Goal: Task Accomplishment & Management: Manage account settings

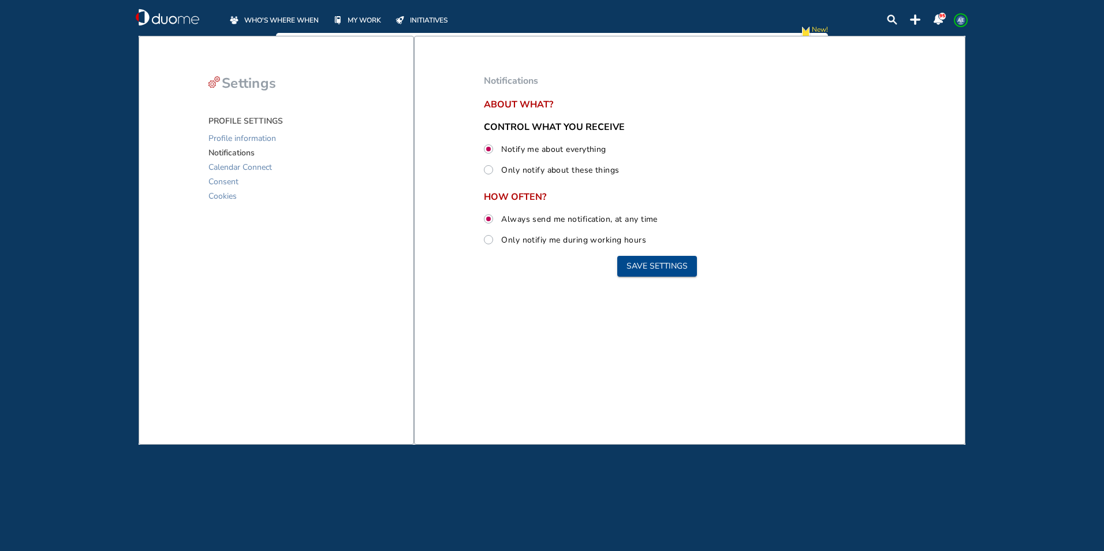
click at [359, 21] on span "MY WORK" at bounding box center [364, 20] width 33 height 12
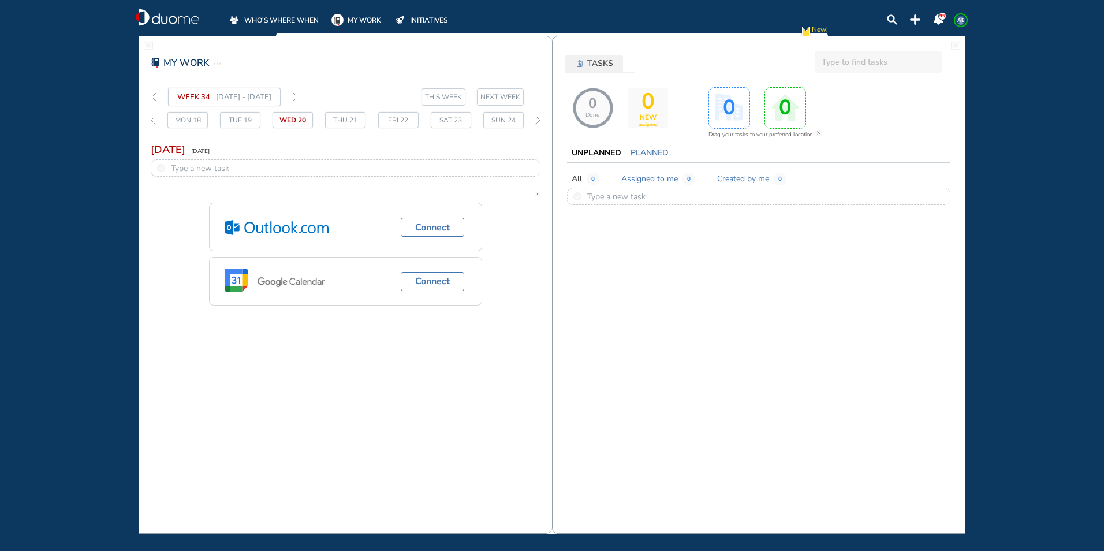
click at [308, 19] on span "WHO'S WHERE WHEN" at bounding box center [281, 20] width 74 height 12
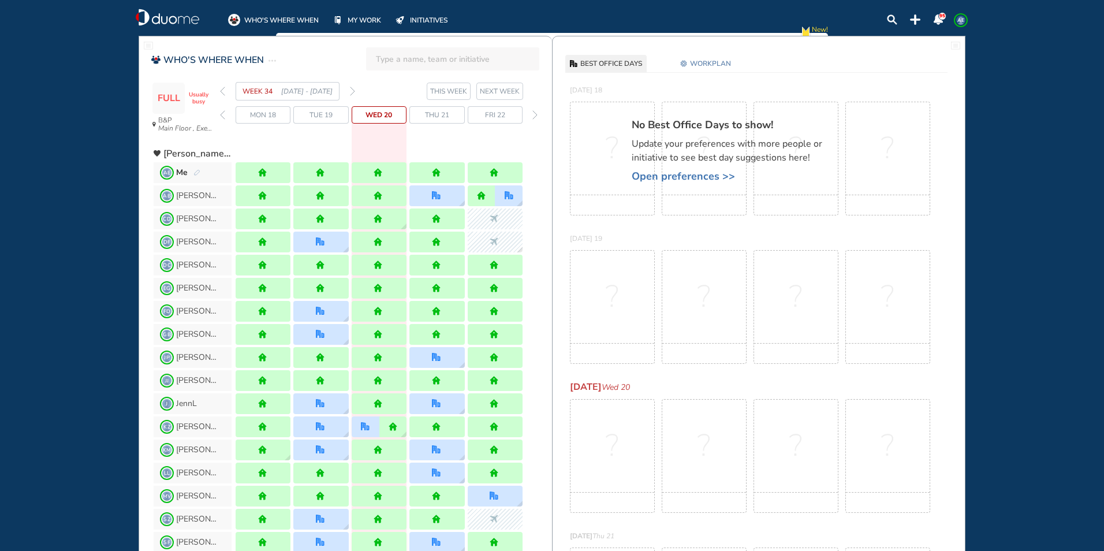
click at [353, 90] on img "forward week" at bounding box center [352, 91] width 5 height 9
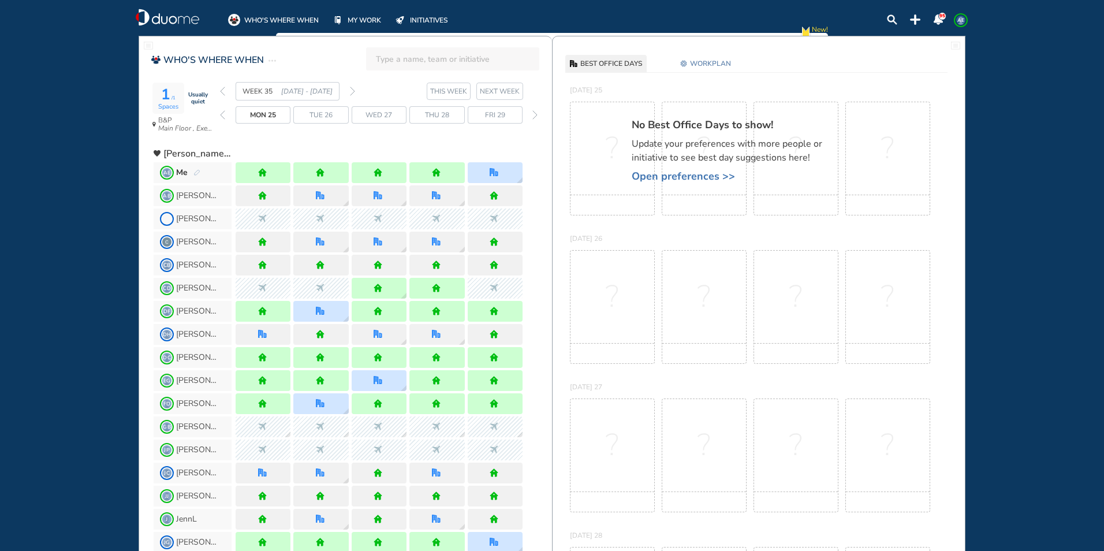
click at [353, 90] on img "forward week" at bounding box center [352, 91] width 5 height 9
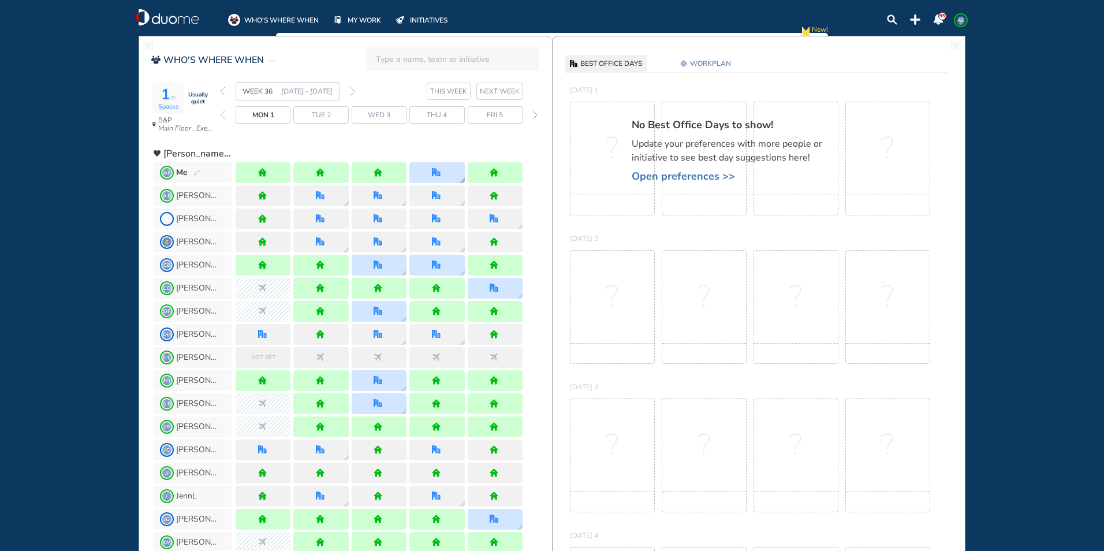
click at [424, 173] on div at bounding box center [436, 172] width 55 height 21
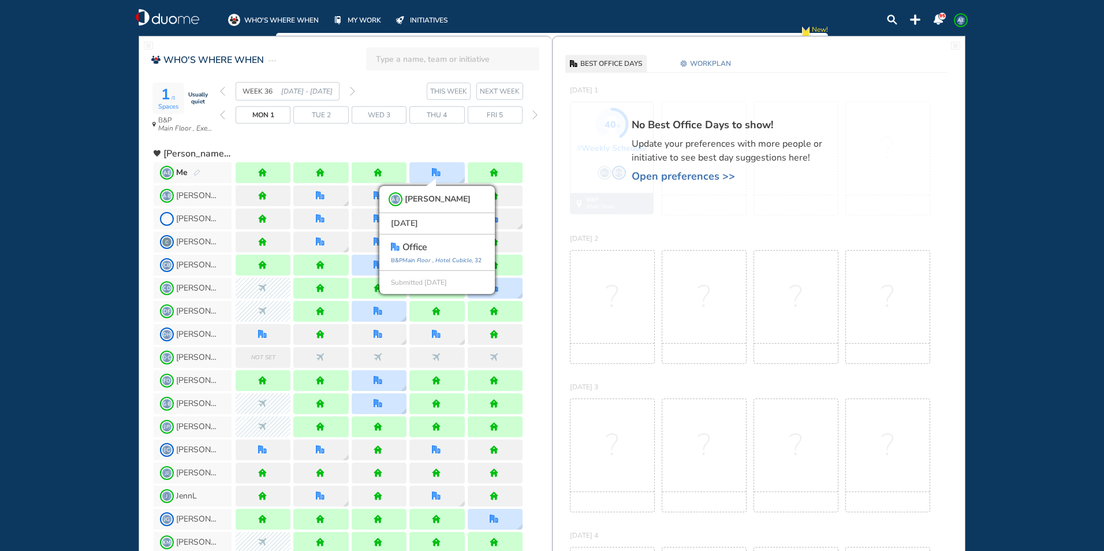
click at [351, 89] on img "forward week" at bounding box center [352, 91] width 5 height 9
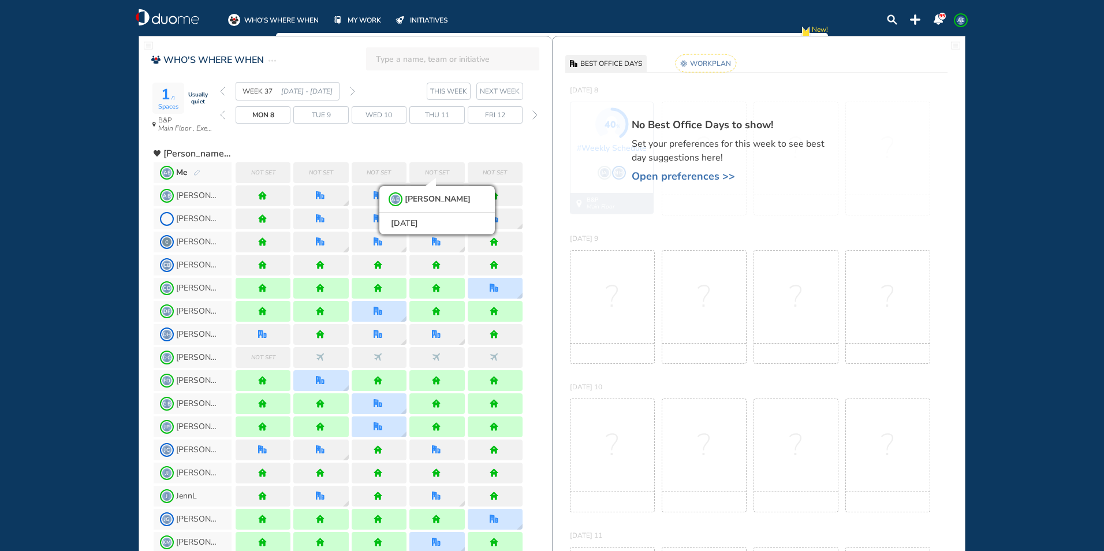
click at [704, 68] on rect at bounding box center [705, 63] width 61 height 18
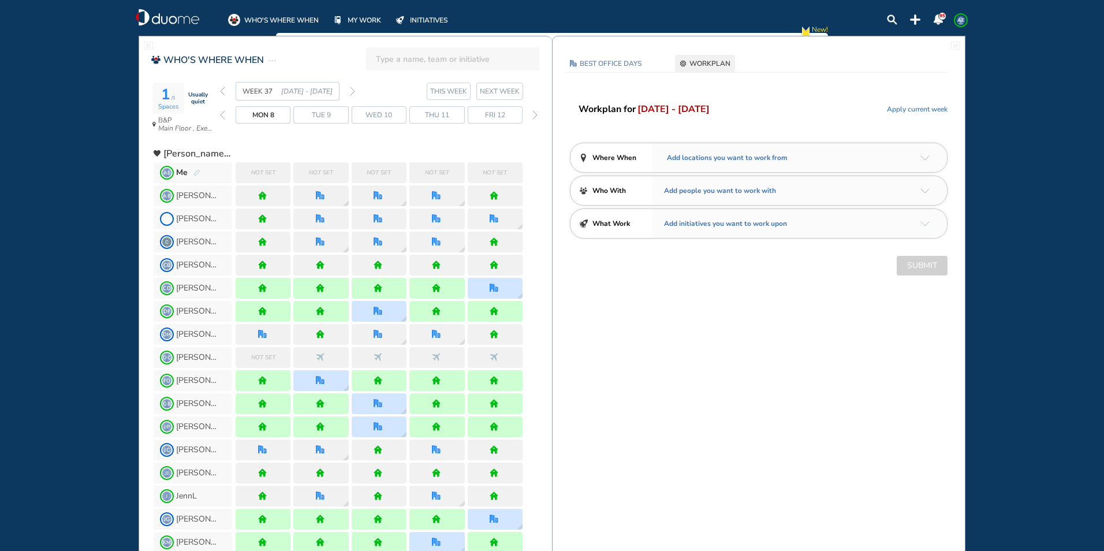
click at [929, 155] on div "Add locations you want to work from" at bounding box center [799, 157] width 294 height 29
click at [928, 155] on img "arrow-down-a5b4c4" at bounding box center [924, 157] width 9 height 5
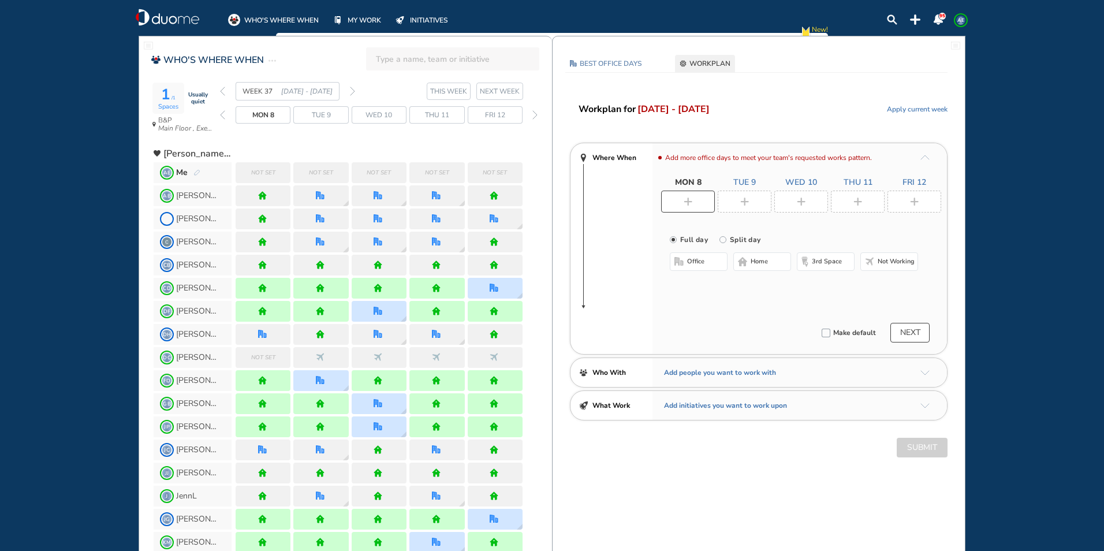
drag, startPoint x: 699, startPoint y: 199, endPoint x: 701, endPoint y: 204, distance: 6.2
click at [698, 199] on div at bounding box center [688, 202] width 54 height 22
click at [743, 263] on img "home-bdbdbd" at bounding box center [742, 261] width 9 height 9
click at [754, 199] on div at bounding box center [745, 202] width 54 height 22
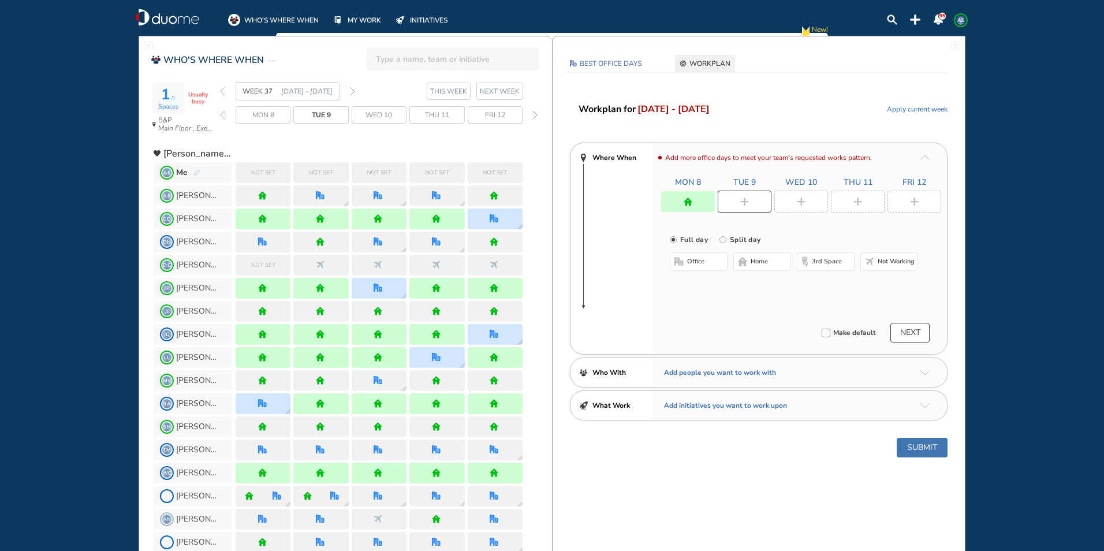
click at [763, 257] on span "home" at bounding box center [759, 261] width 17 height 9
click at [797, 197] on img "plus-rounded-bdbdbd" at bounding box center [801, 201] width 9 height 9
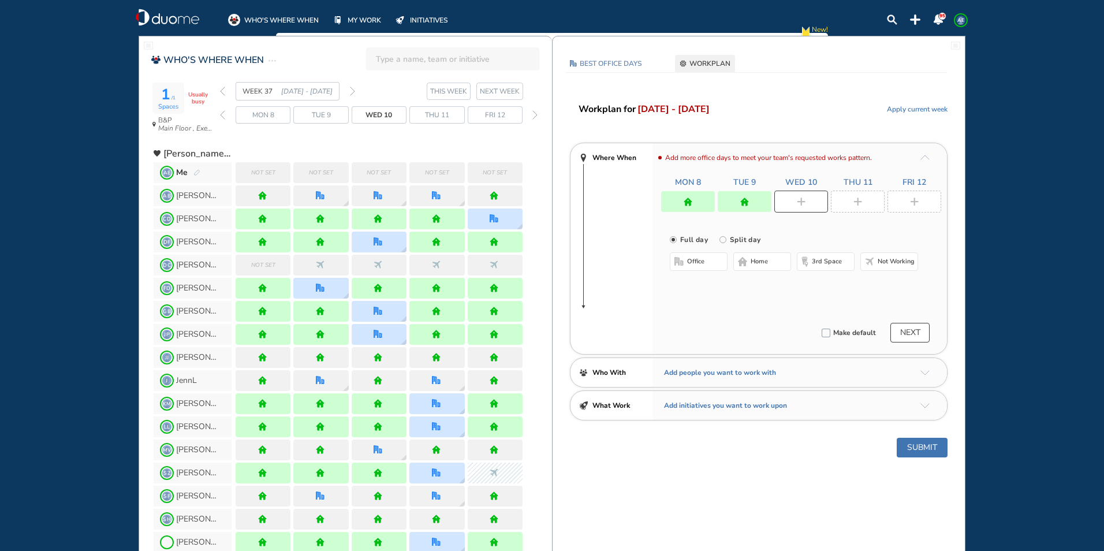
click at [752, 263] on span "home" at bounding box center [759, 261] width 17 height 9
click at [863, 193] on div at bounding box center [858, 202] width 54 height 22
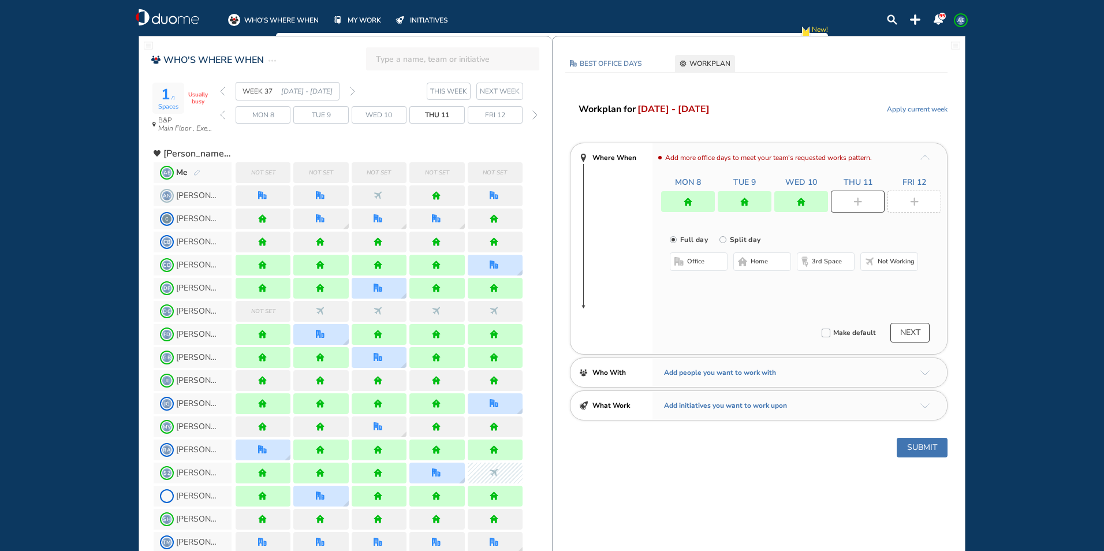
click at [764, 266] on button "home" at bounding box center [762, 261] width 58 height 18
click at [913, 192] on div at bounding box center [914, 202] width 54 height 22
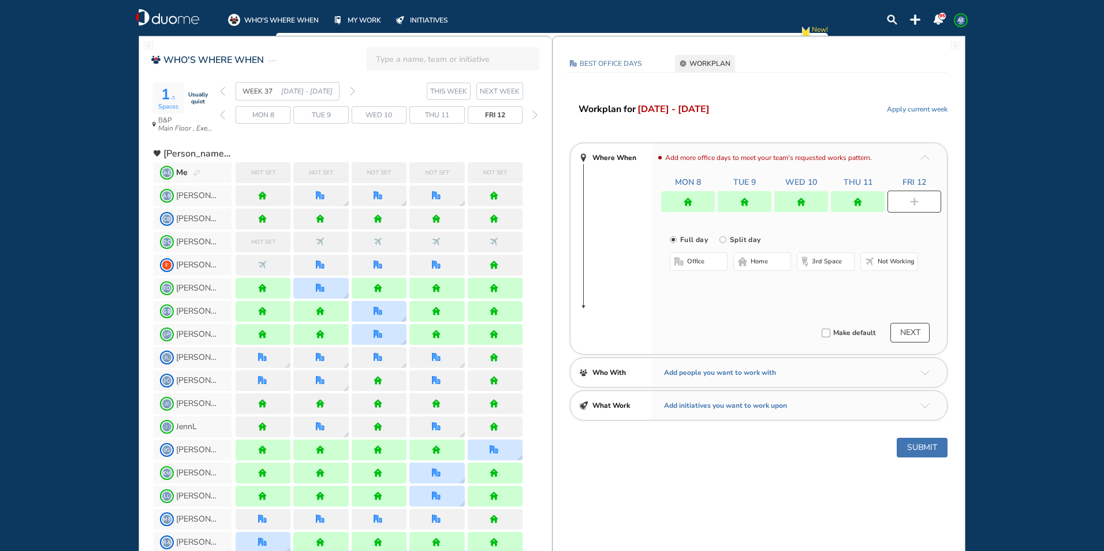
click at [697, 259] on span "office" at bounding box center [695, 261] width 17 height 9
click at [747, 262] on button "home" at bounding box center [762, 261] width 58 height 18
click at [809, 196] on div at bounding box center [801, 201] width 54 height 21
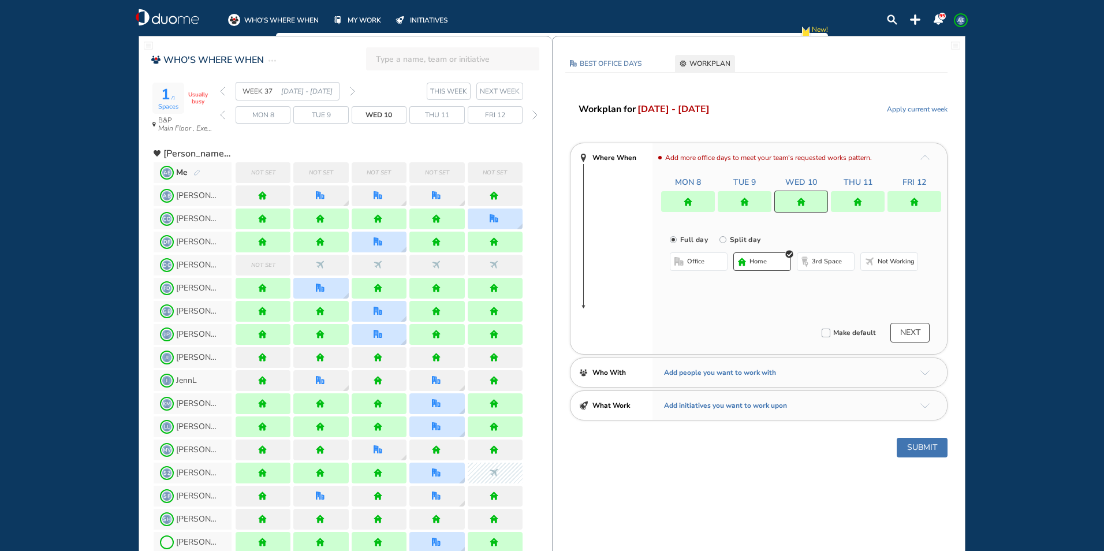
click at [687, 262] on span "office" at bounding box center [695, 261] width 17 height 9
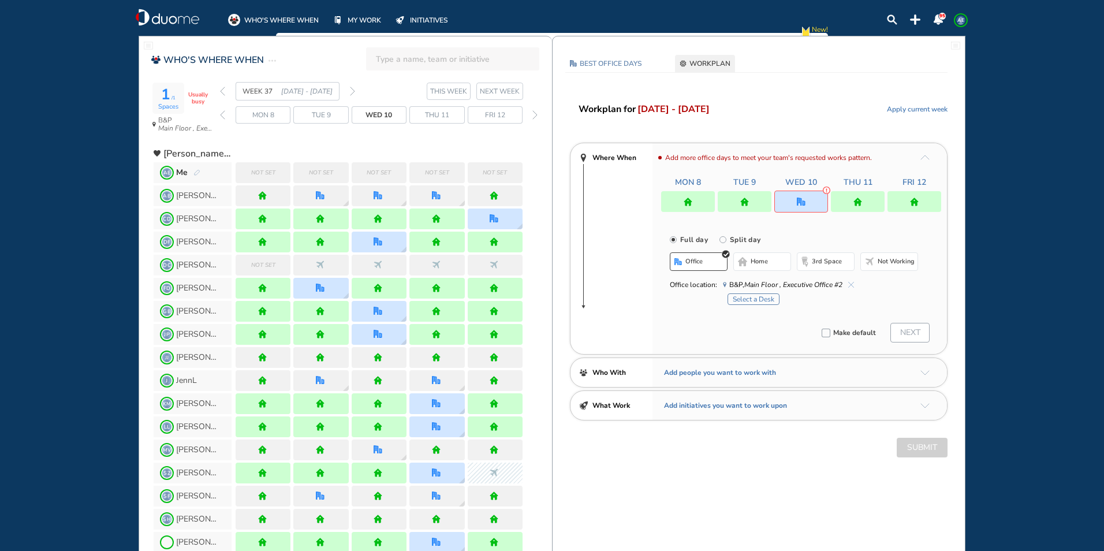
drag, startPoint x: 752, startPoint y: 301, endPoint x: 833, endPoint y: 264, distance: 88.6
click at [822, 270] on div "office home 3rd space Not working Office location: [GEOGRAPHIC_DATA] , Executiv…" at bounding box center [794, 278] width 248 height 53
click at [856, 207] on div at bounding box center [858, 201] width 54 height 21
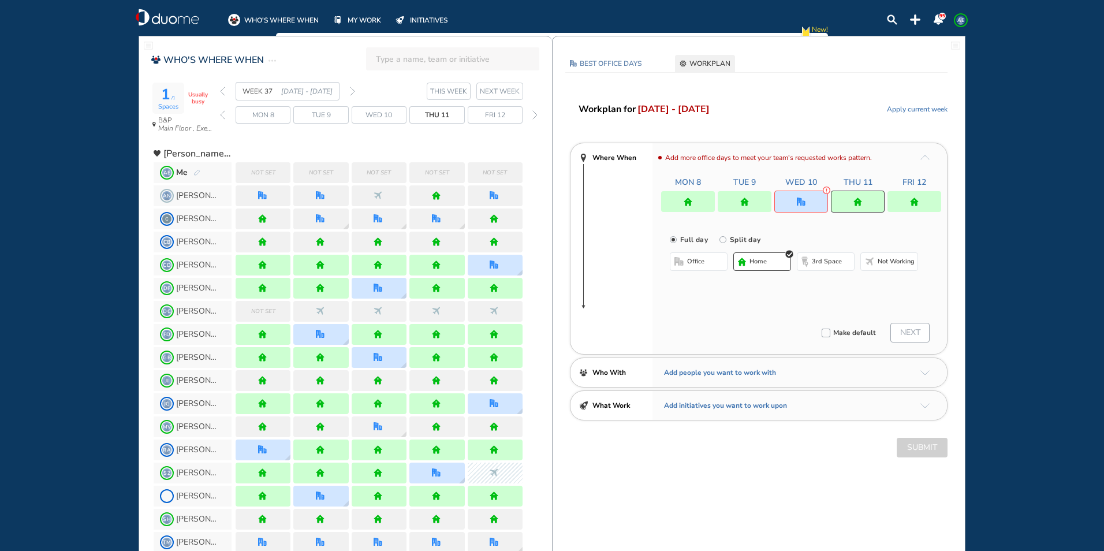
click at [711, 261] on button "office" at bounding box center [699, 261] width 58 height 18
click at [921, 205] on div at bounding box center [914, 201] width 54 height 21
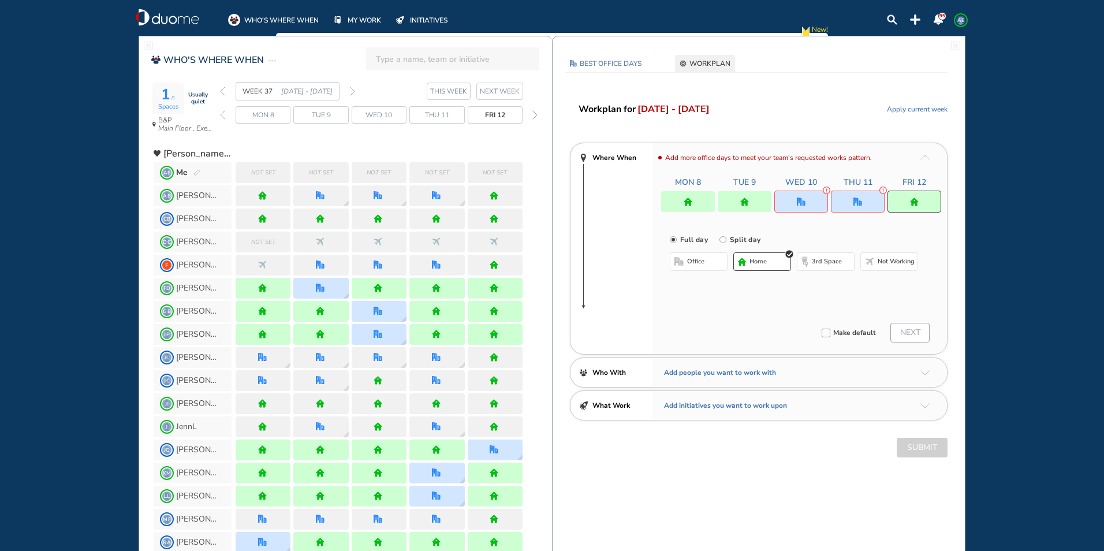
click at [716, 263] on button "office" at bounding box center [699, 261] width 58 height 18
drag, startPoint x: 863, startPoint y: 203, endPoint x: 809, endPoint y: 239, distance: 65.3
click at [863, 202] on div at bounding box center [858, 202] width 54 height 22
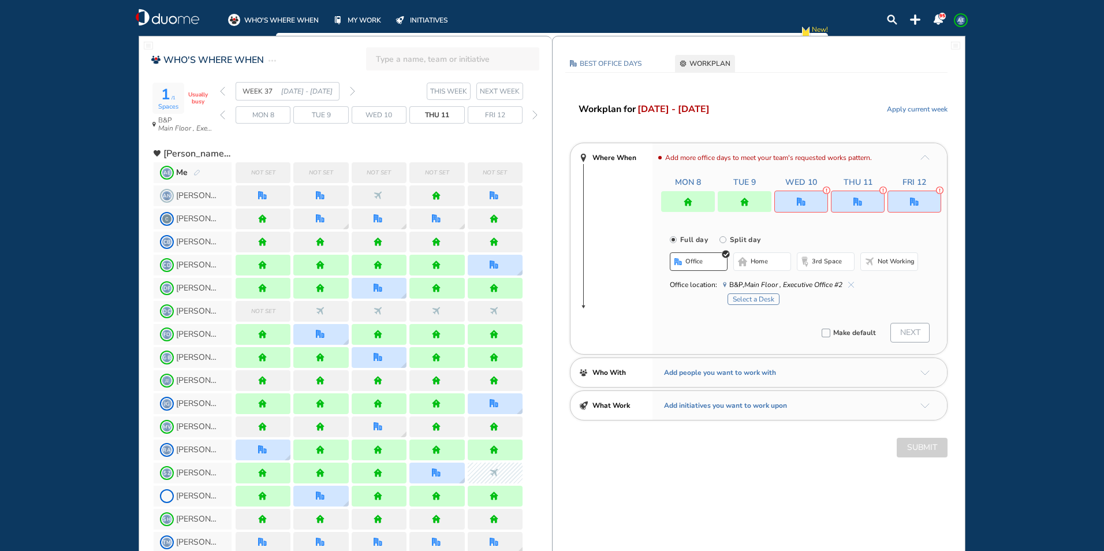
click at [775, 263] on button "home" at bounding box center [762, 261] width 58 height 18
click at [807, 203] on div at bounding box center [801, 202] width 54 height 22
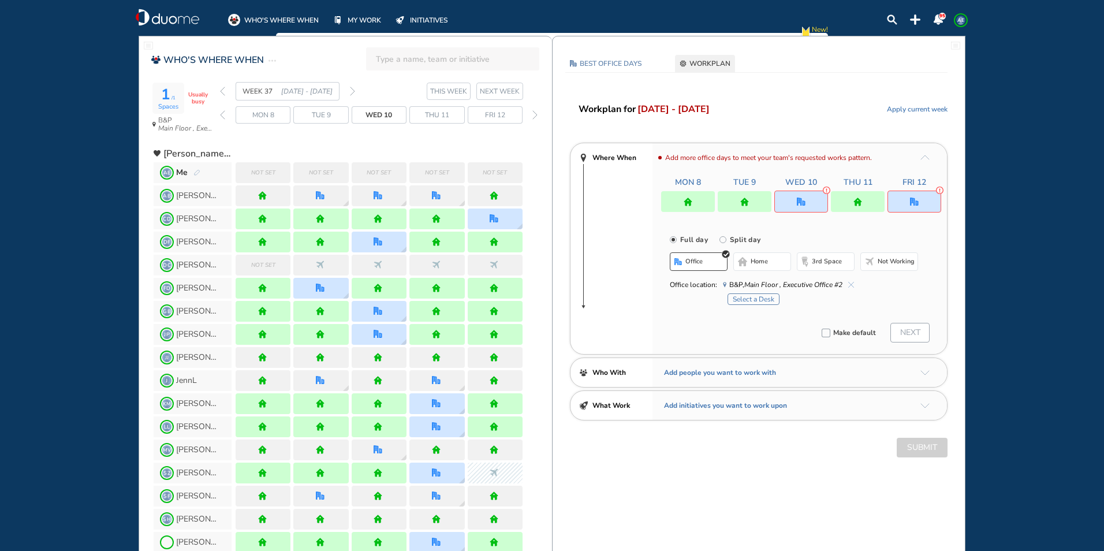
click at [751, 262] on span "home" at bounding box center [759, 261] width 17 height 9
click at [909, 204] on div at bounding box center [914, 202] width 54 height 22
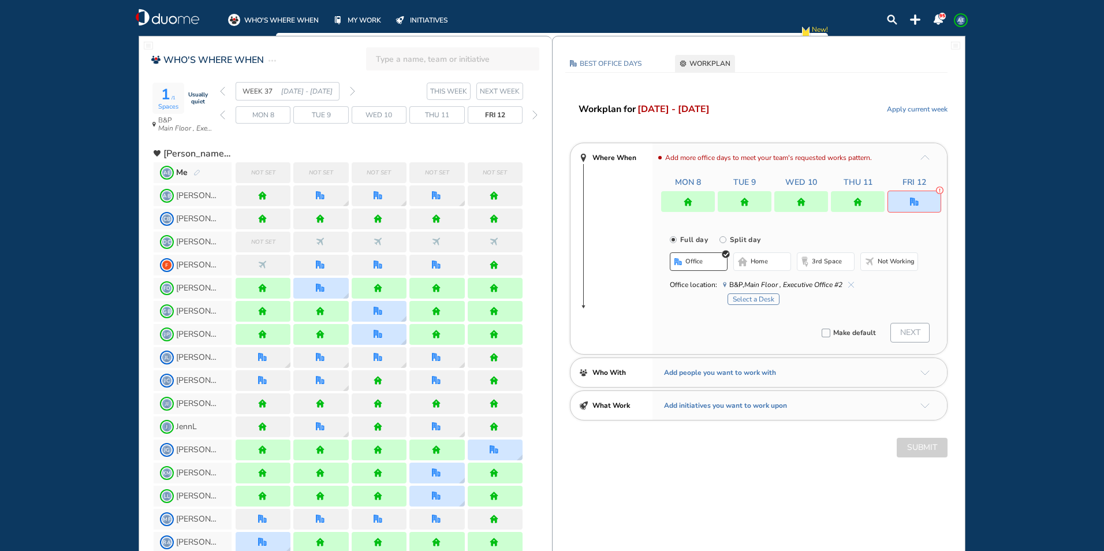
click at [708, 261] on button "office" at bounding box center [699, 261] width 58 height 18
click at [744, 300] on button "Select a Desk" at bounding box center [753, 299] width 52 height 12
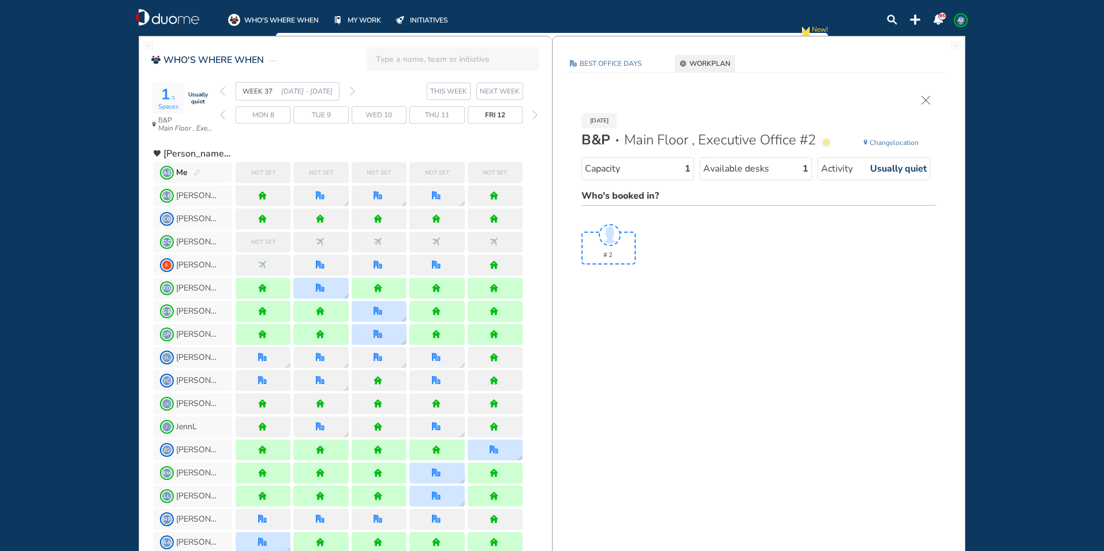
click at [700, 61] on span "WORKPLAN" at bounding box center [709, 64] width 41 height 12
click at [701, 62] on span "WORKPLAN" at bounding box center [709, 64] width 41 height 12
click at [220, 88] on img "back week" at bounding box center [222, 91] width 5 height 9
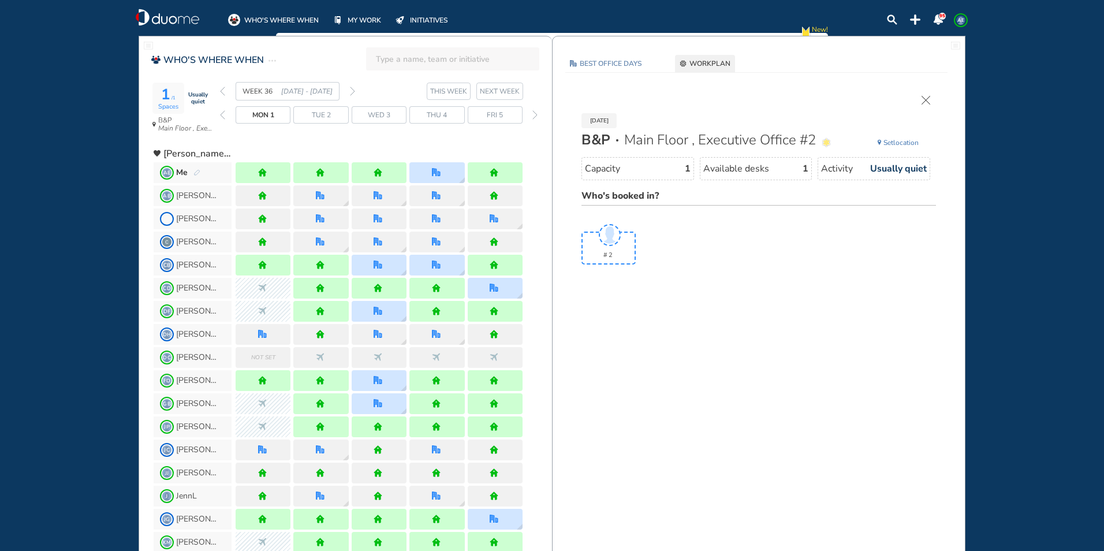
click at [450, 89] on span "THIS WEEK" at bounding box center [448, 91] width 37 height 12
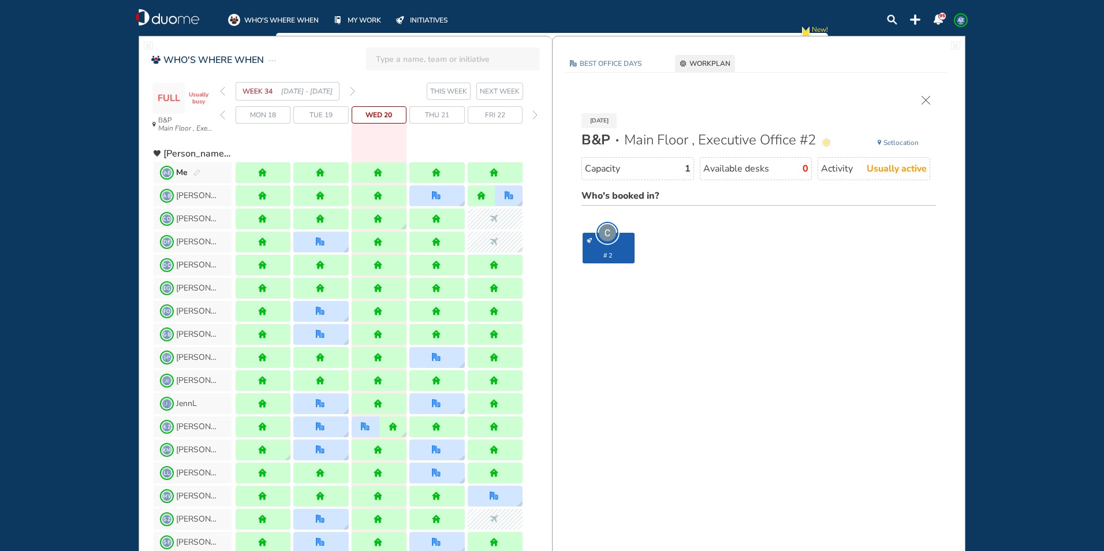
click at [702, 60] on span "WORKPLAN" at bounding box center [709, 64] width 41 height 12
drag, startPoint x: 215, startPoint y: 93, endPoint x: 236, endPoint y: 88, distance: 21.9
click at [215, 92] on div "FULL Usually busy B&P Main Floor , Executive Office #2 WEEK 34 [DATE] - [DATE] …" at bounding box center [353, 110] width 398 height 57
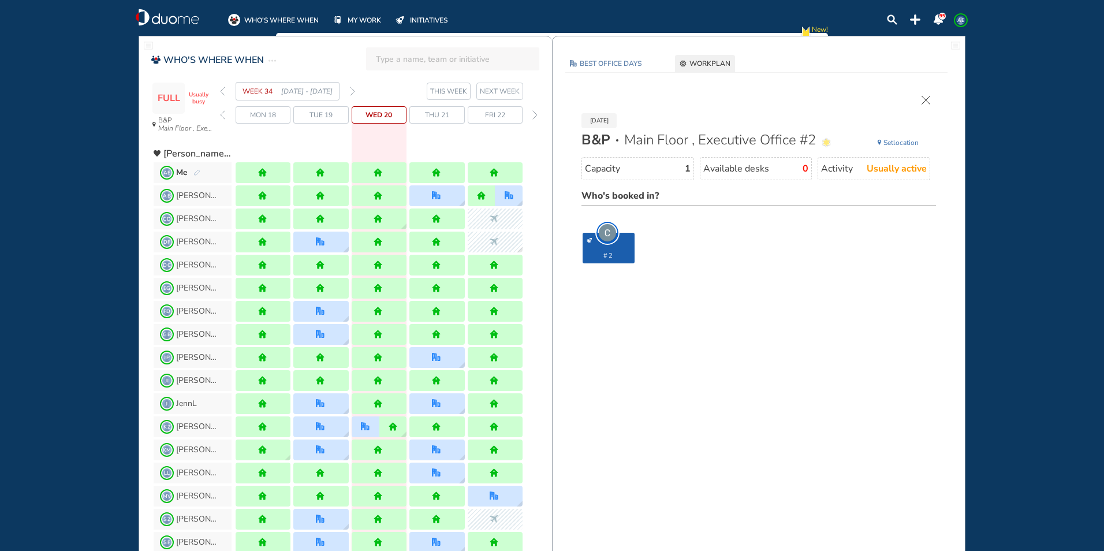
click at [219, 94] on div "FULL Usually busy B&P Main Floor , Executive Office #2 WEEK 34 [DATE] - [DATE] …" at bounding box center [353, 110] width 398 height 57
click at [222, 92] on img "back week" at bounding box center [222, 91] width 5 height 9
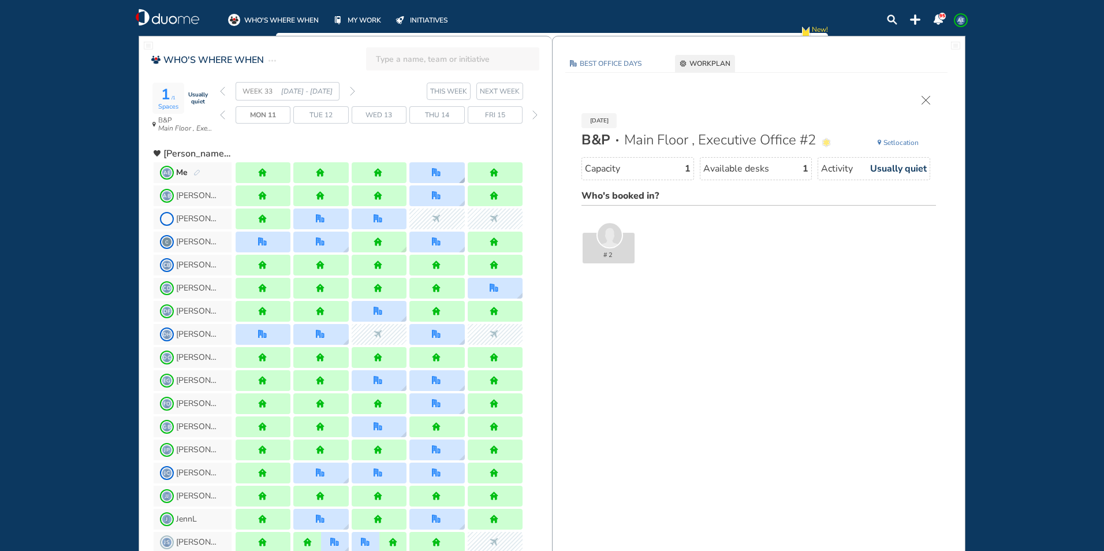
click at [446, 171] on div at bounding box center [436, 172] width 55 height 21
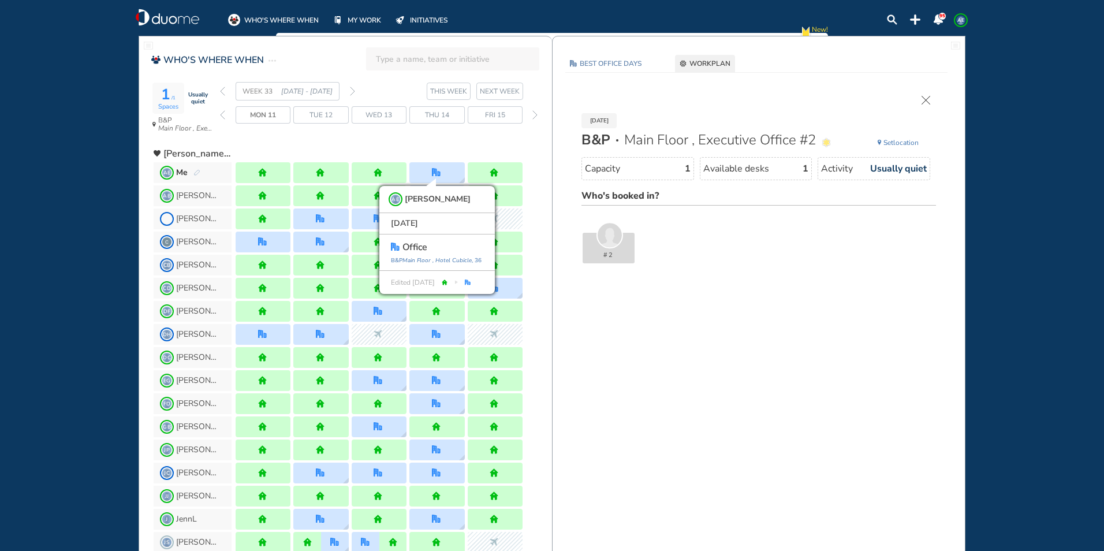
click at [729, 63] on span "WORKPLAN" at bounding box center [709, 64] width 41 height 12
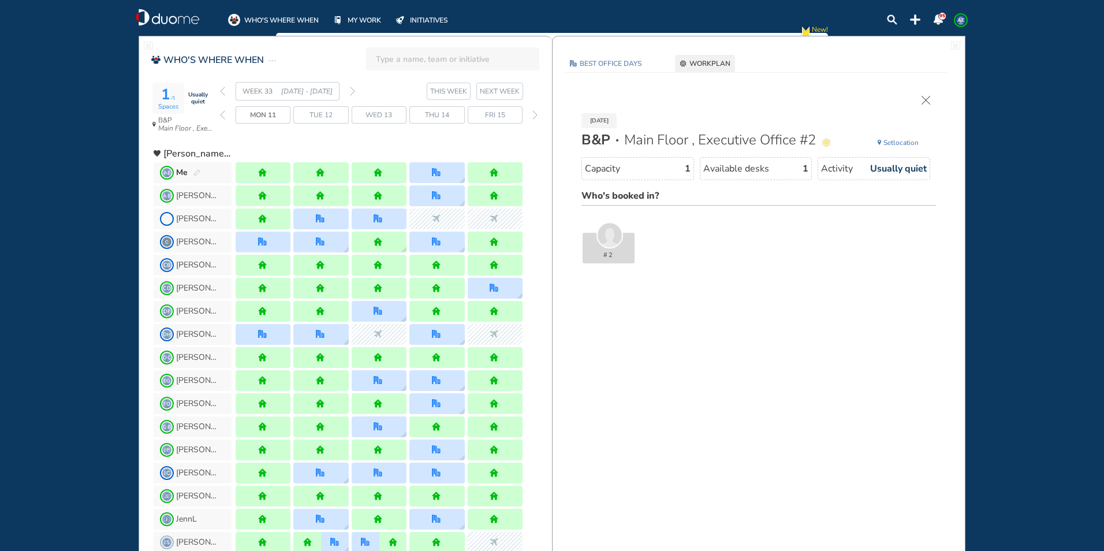
click at [351, 89] on img "forward week" at bounding box center [352, 91] width 5 height 9
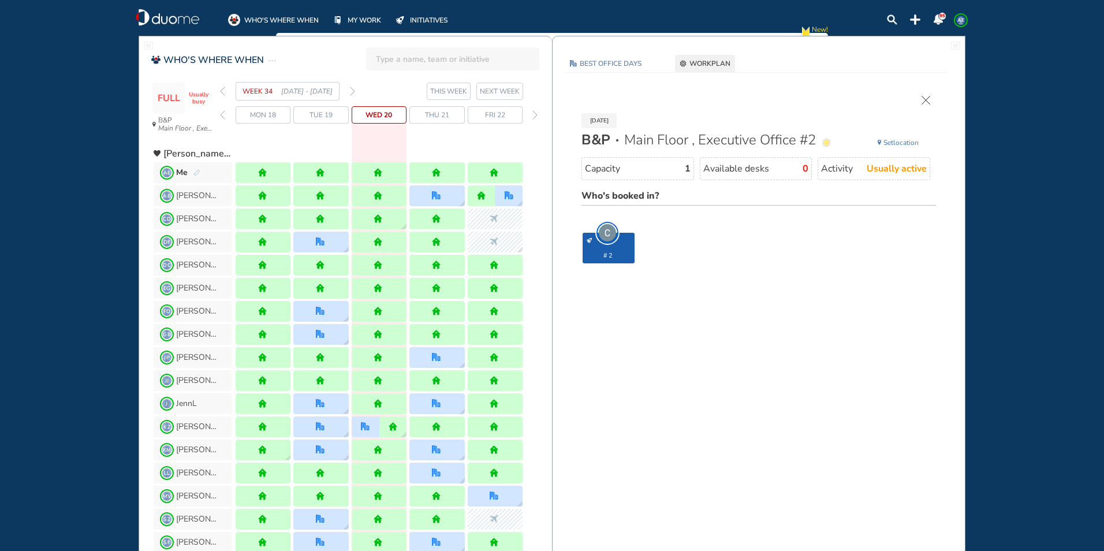
click at [354, 88] on img "forward week" at bounding box center [352, 91] width 5 height 9
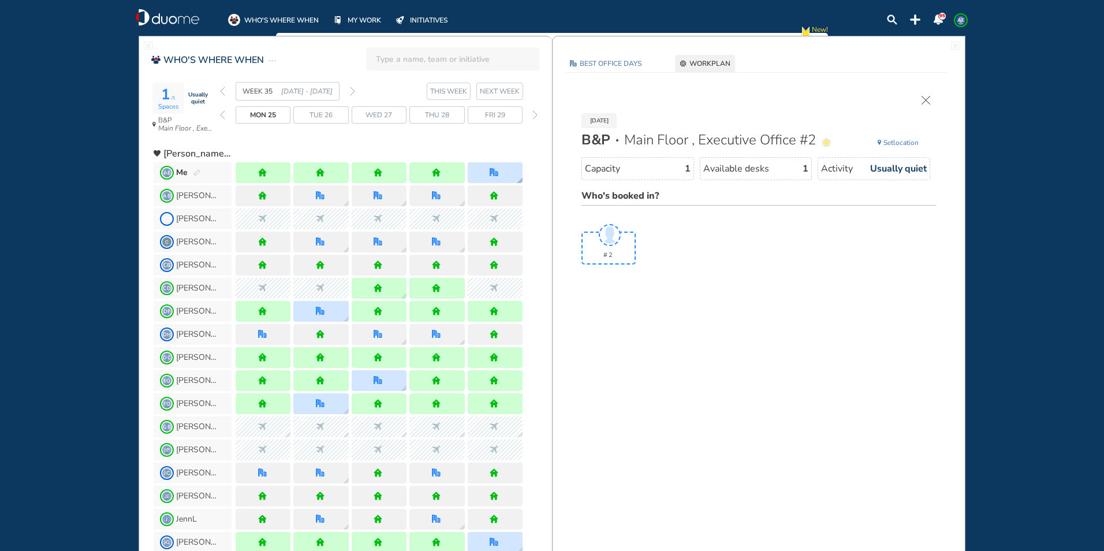
click at [500, 171] on div at bounding box center [495, 172] width 10 height 9
click at [354, 91] on img "forward week" at bounding box center [352, 91] width 5 height 9
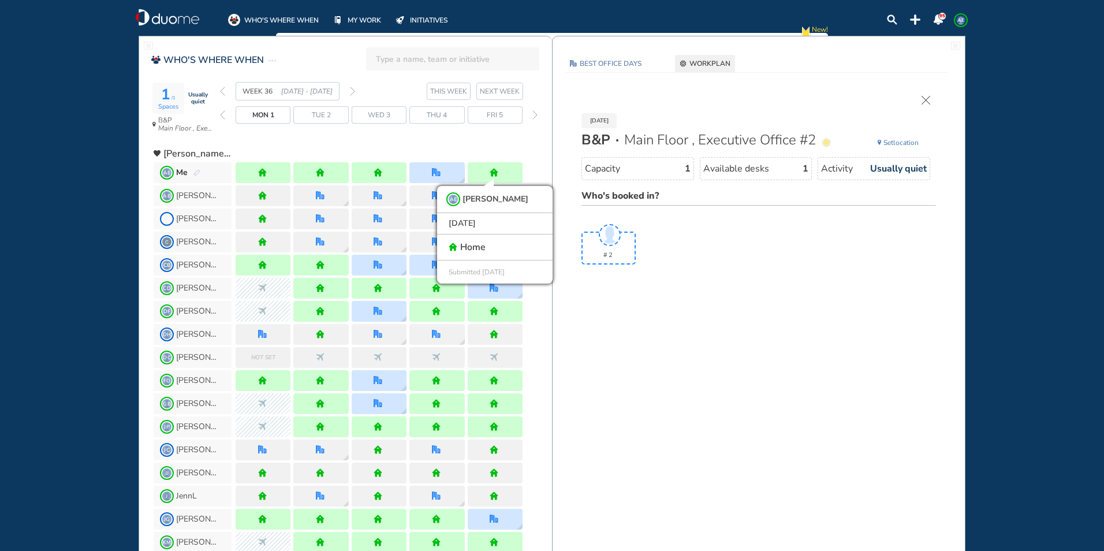
click at [353, 87] on img "forward week" at bounding box center [352, 91] width 5 height 9
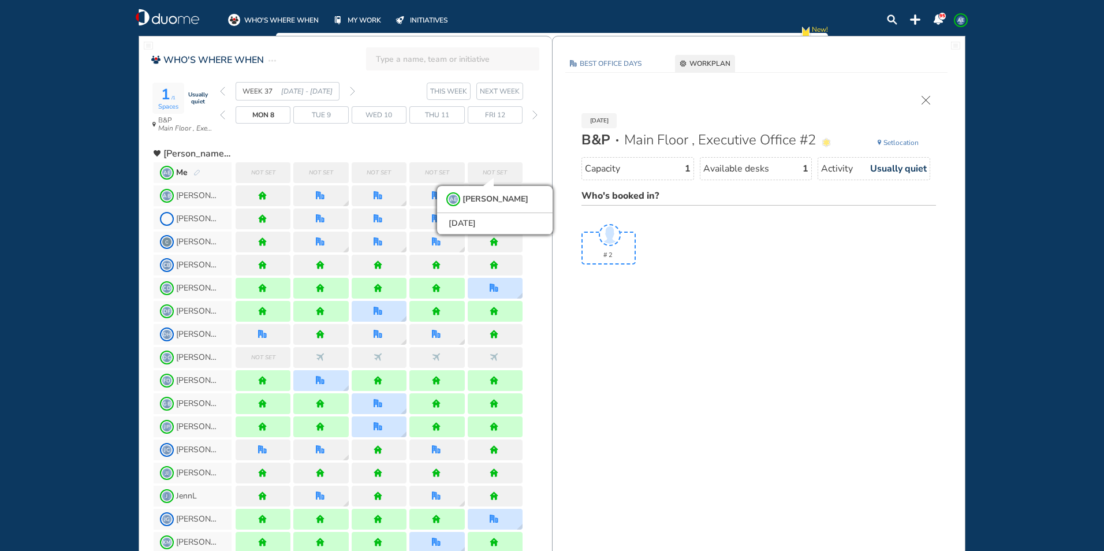
click at [714, 67] on span "WORKPLAN" at bounding box center [709, 64] width 41 height 12
click at [713, 62] on span "WORKPLAN" at bounding box center [709, 64] width 41 height 12
click at [926, 98] on img "cross-thin" at bounding box center [925, 100] width 9 height 9
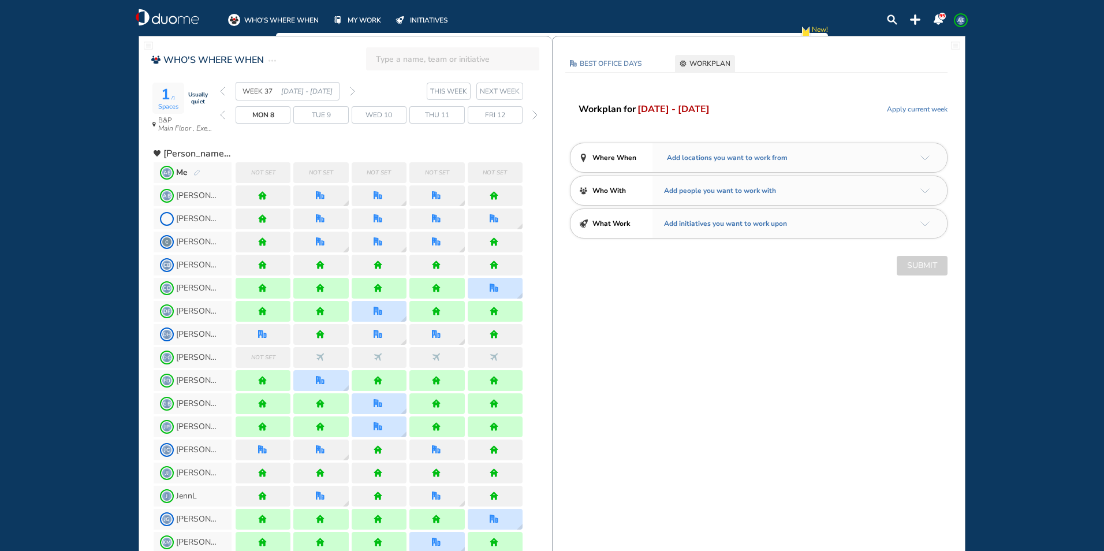
click at [924, 155] on img "arrow-down-a5b4c4" at bounding box center [924, 157] width 9 height 5
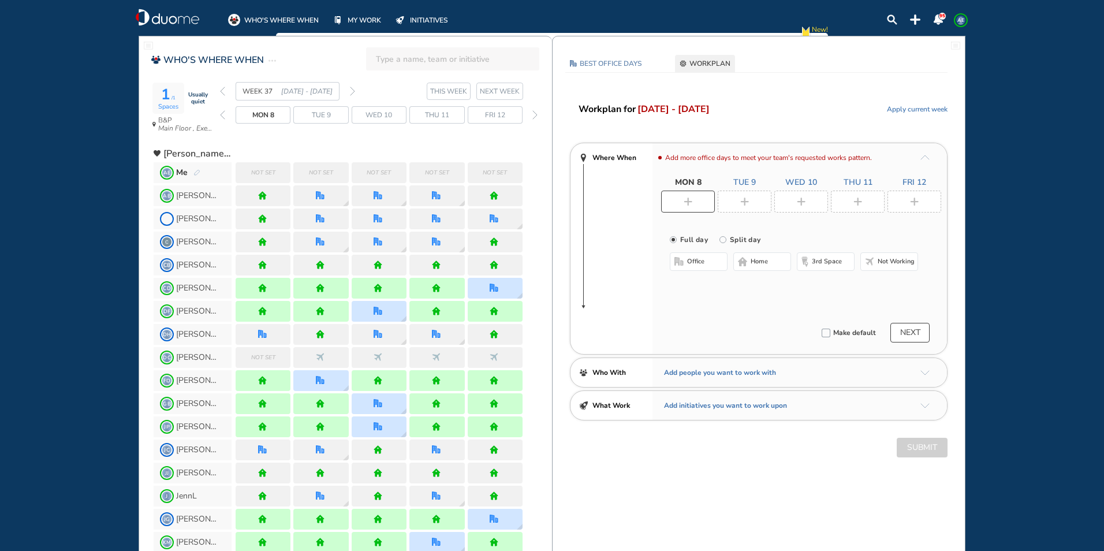
click at [735, 197] on div at bounding box center [745, 202] width 54 height 22
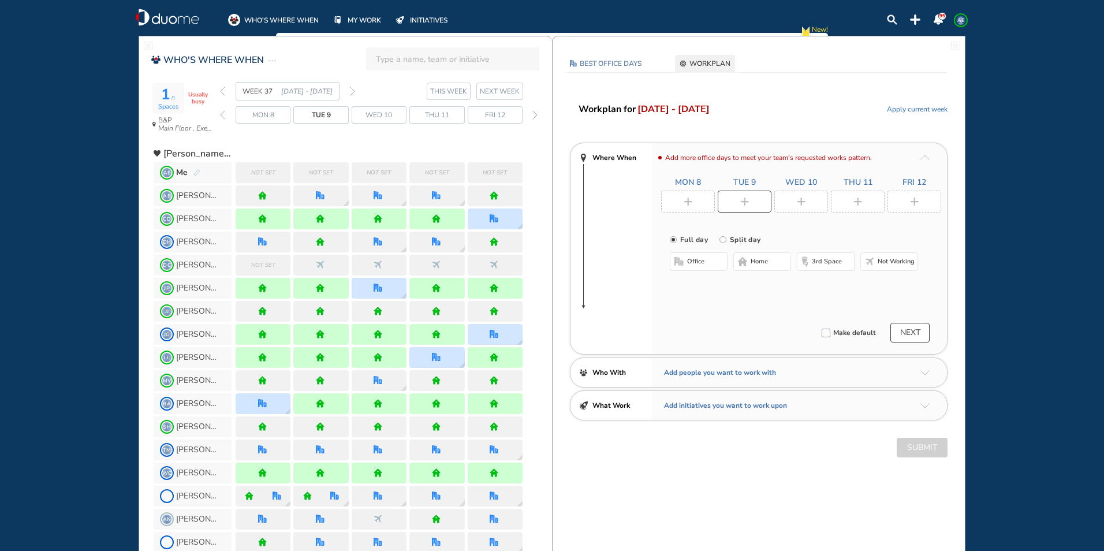
click at [745, 263] on img "home-bdbdbd" at bounding box center [742, 261] width 9 height 9
click at [910, 201] on img "plus-rounded-bdbdbd" at bounding box center [914, 201] width 9 height 9
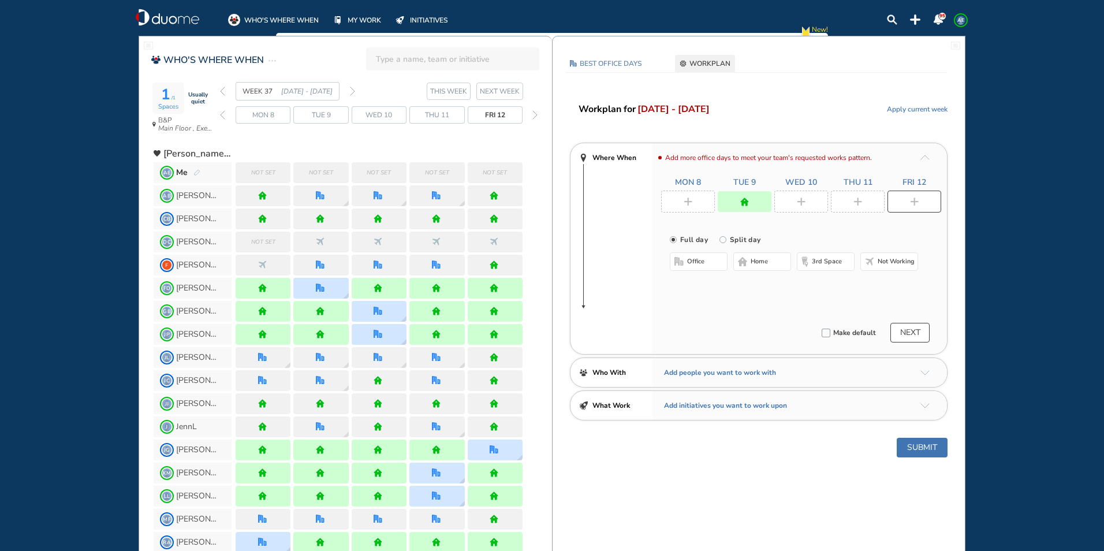
click at [701, 260] on span "office" at bounding box center [695, 261] width 17 height 9
click at [763, 263] on span "home" at bounding box center [759, 261] width 17 height 9
click at [871, 193] on div at bounding box center [858, 202] width 54 height 22
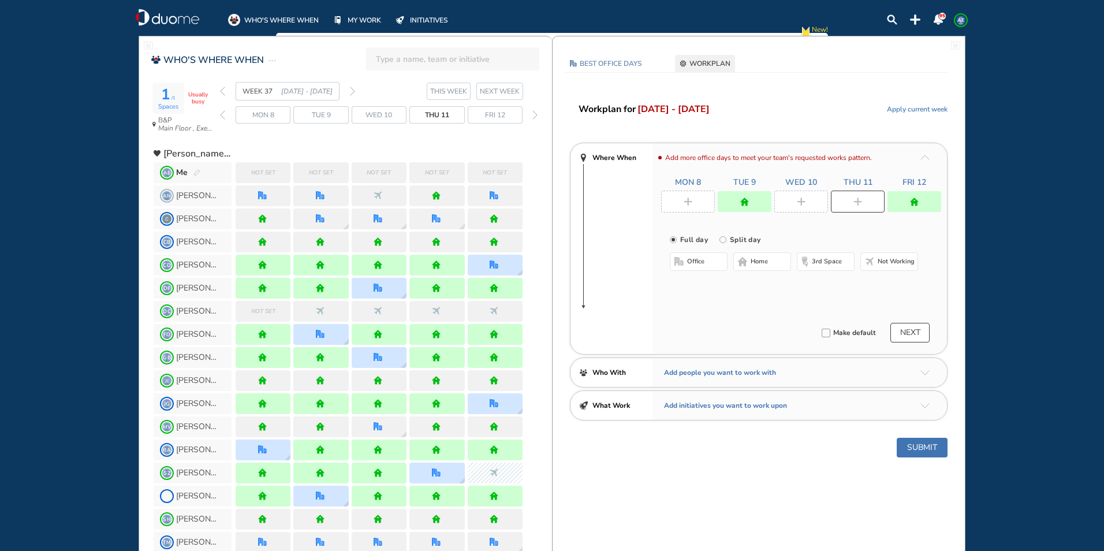
click at [701, 259] on span "office" at bounding box center [695, 261] width 17 height 9
click at [764, 263] on span "home" at bounding box center [759, 261] width 17 height 9
click at [817, 197] on div at bounding box center [801, 202] width 54 height 22
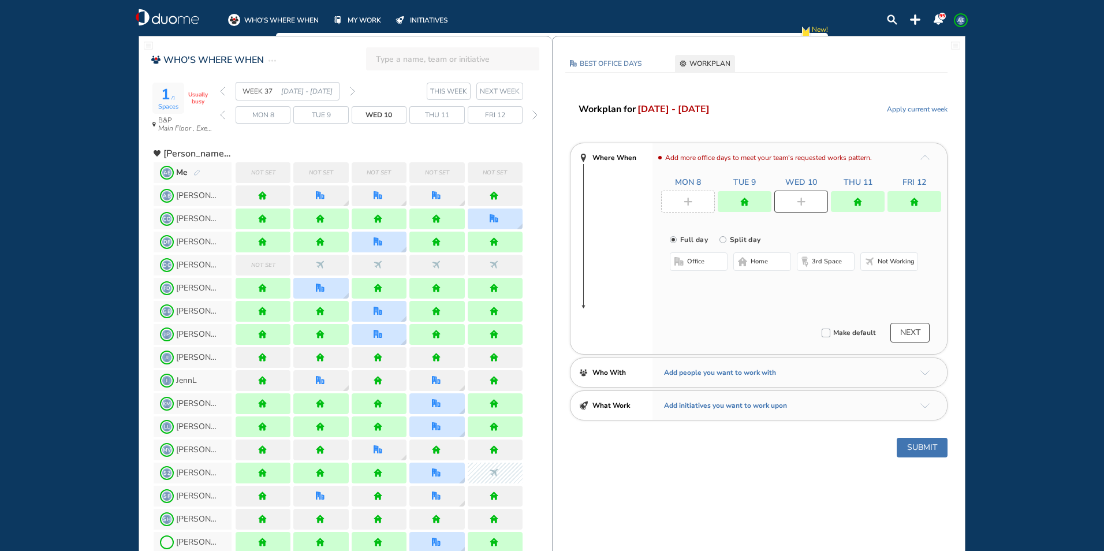
click at [693, 259] on span "office" at bounding box center [695, 261] width 17 height 9
click at [766, 201] on div at bounding box center [745, 201] width 54 height 21
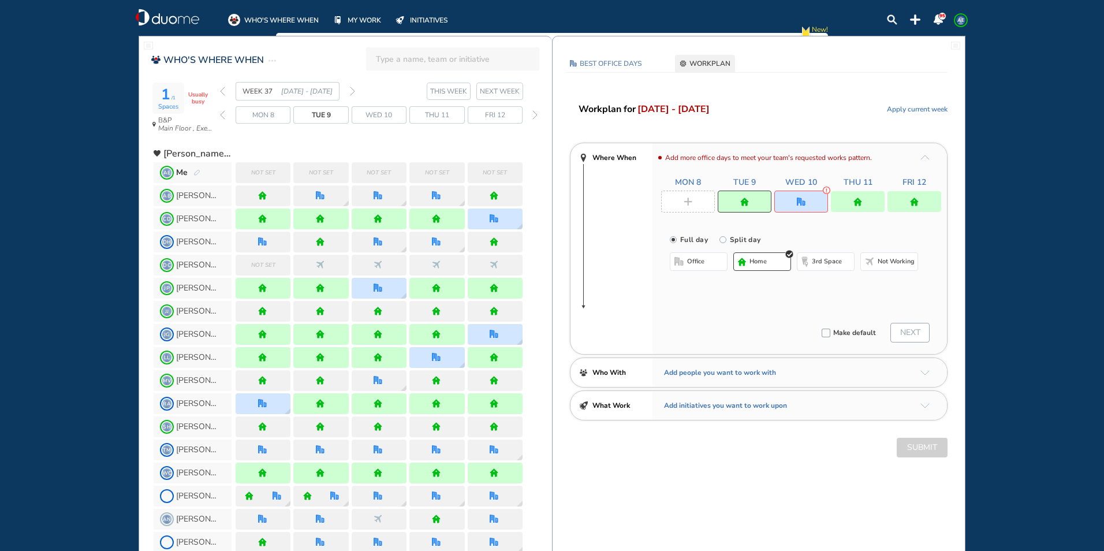
click at [763, 262] on span "home" at bounding box center [757, 261] width 17 height 9
click at [801, 205] on img "office" at bounding box center [801, 201] width 9 height 9
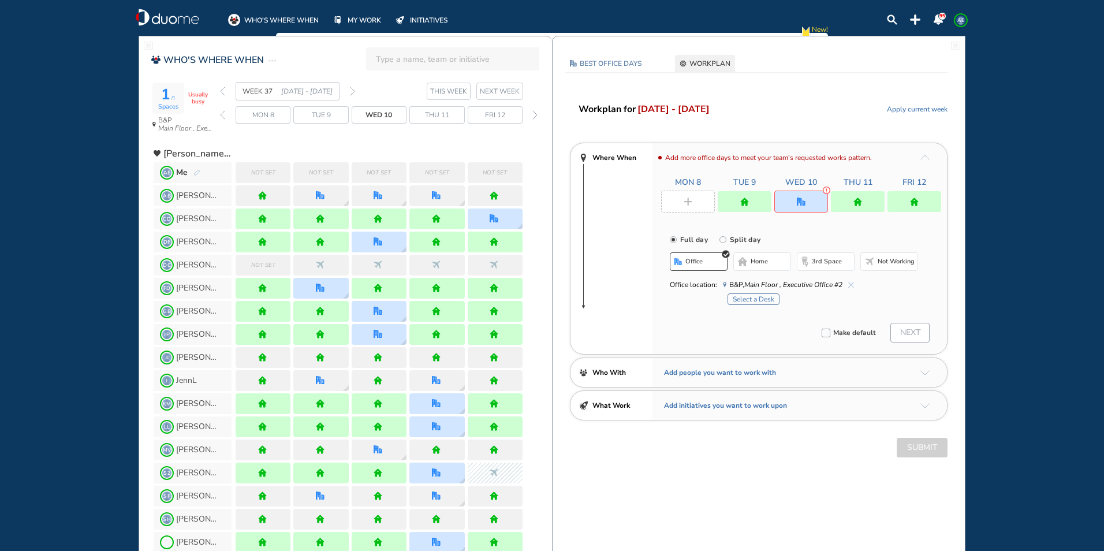
click at [767, 260] on span "home" at bounding box center [759, 261] width 17 height 9
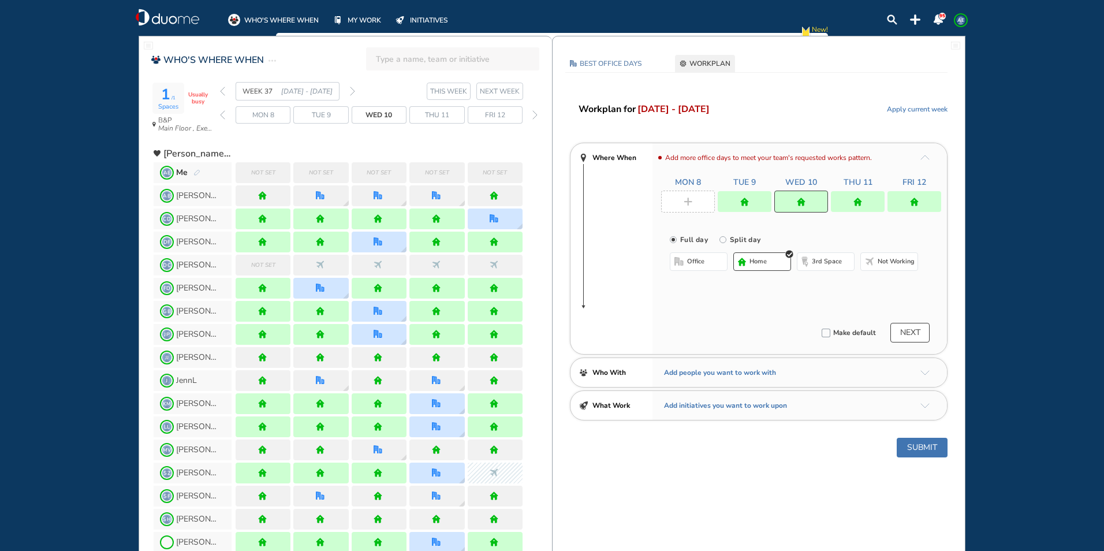
click at [730, 207] on div at bounding box center [745, 201] width 54 height 21
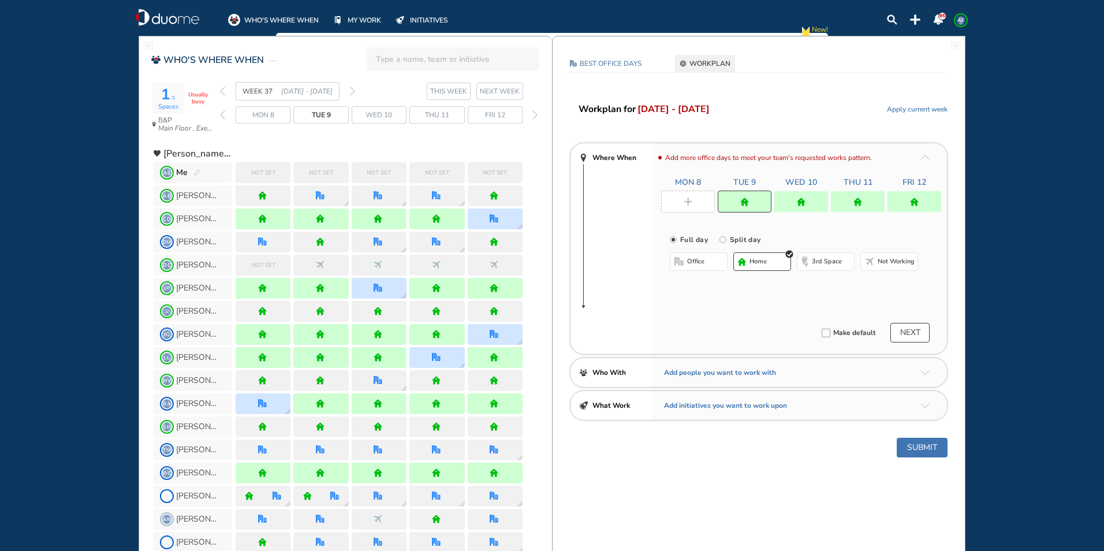
click at [695, 257] on span "office" at bounding box center [695, 261] width 17 height 9
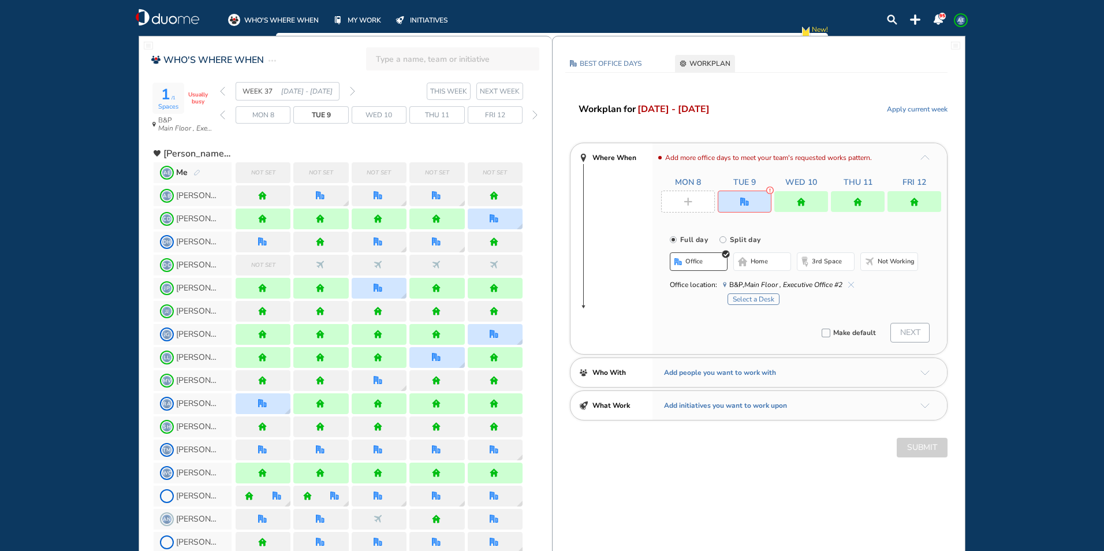
click at [700, 207] on div at bounding box center [688, 202] width 54 height 22
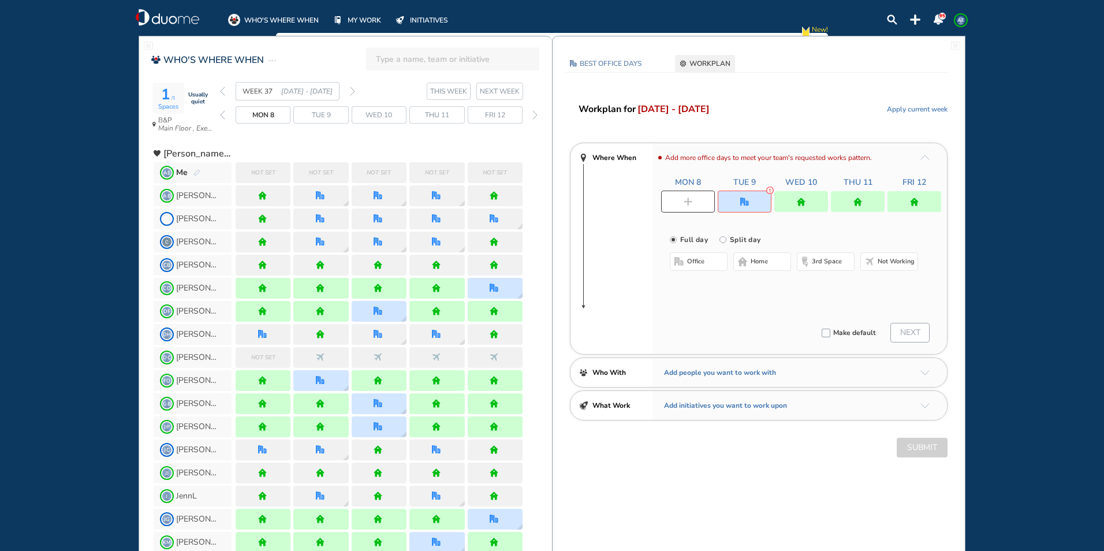
click at [709, 262] on button "office" at bounding box center [699, 261] width 58 height 18
drag, startPoint x: 692, startPoint y: 200, endPoint x: 696, endPoint y: 207, distance: 7.5
click at [693, 201] on div at bounding box center [688, 202] width 54 height 22
click at [703, 259] on button "office" at bounding box center [699, 261] width 58 height 18
click at [735, 204] on div at bounding box center [745, 202] width 54 height 22
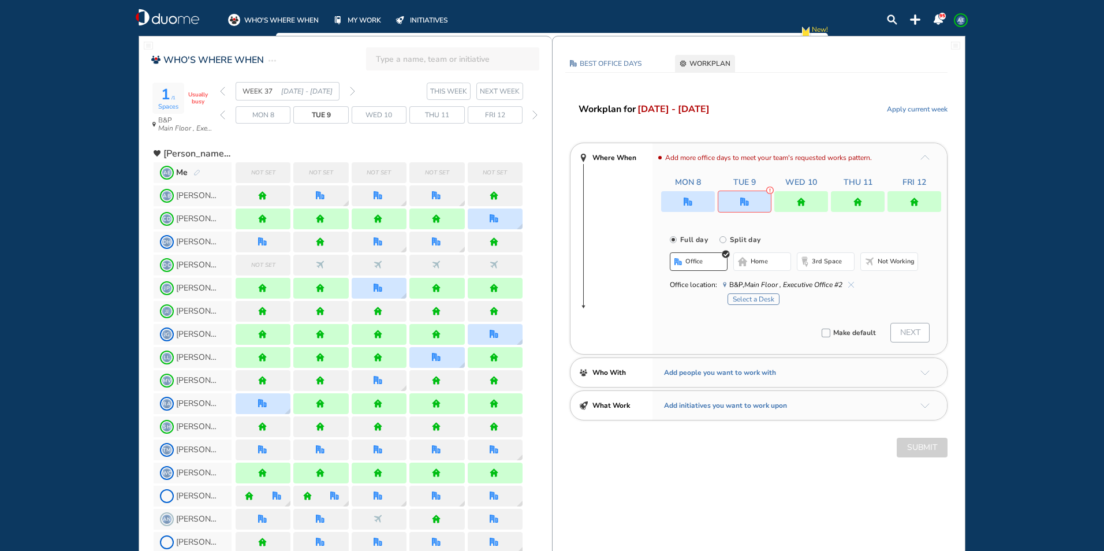
click at [751, 259] on span "home" at bounding box center [759, 261] width 17 height 9
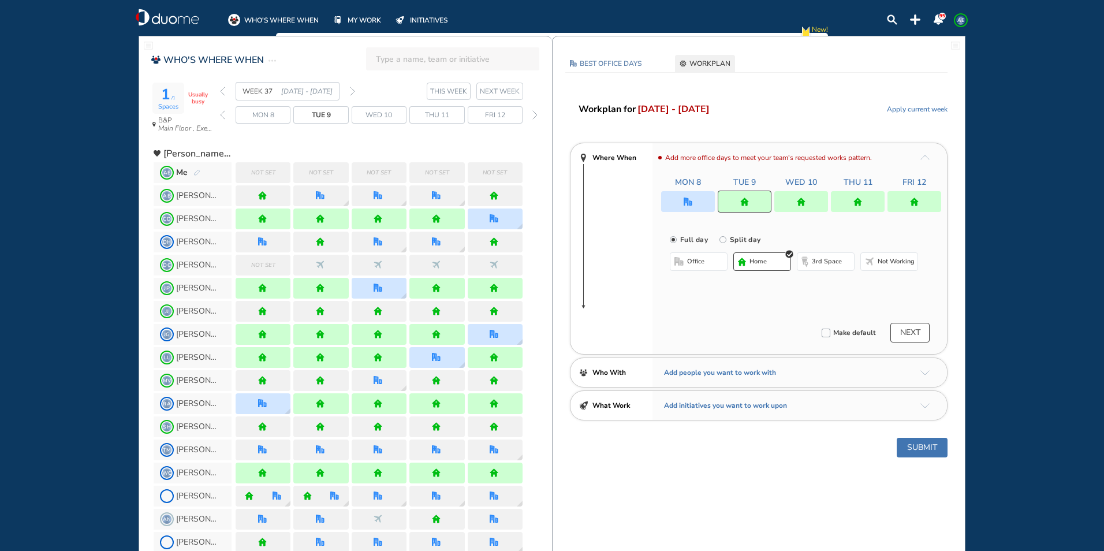
drag, startPoint x: 685, startPoint y: 192, endPoint x: 689, endPoint y: 204, distance: 13.3
click at [685, 192] on div at bounding box center [688, 201] width 54 height 21
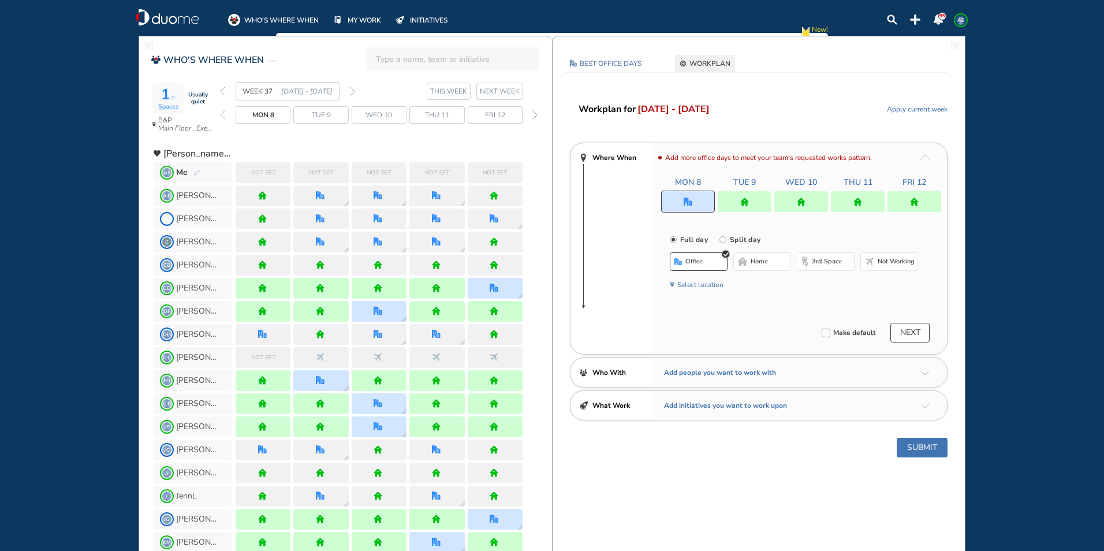
click at [689, 258] on span "office" at bounding box center [693, 261] width 17 height 9
click at [703, 285] on button "Select location" at bounding box center [700, 285] width 46 height 12
